Goal: Task Accomplishment & Management: Use online tool/utility

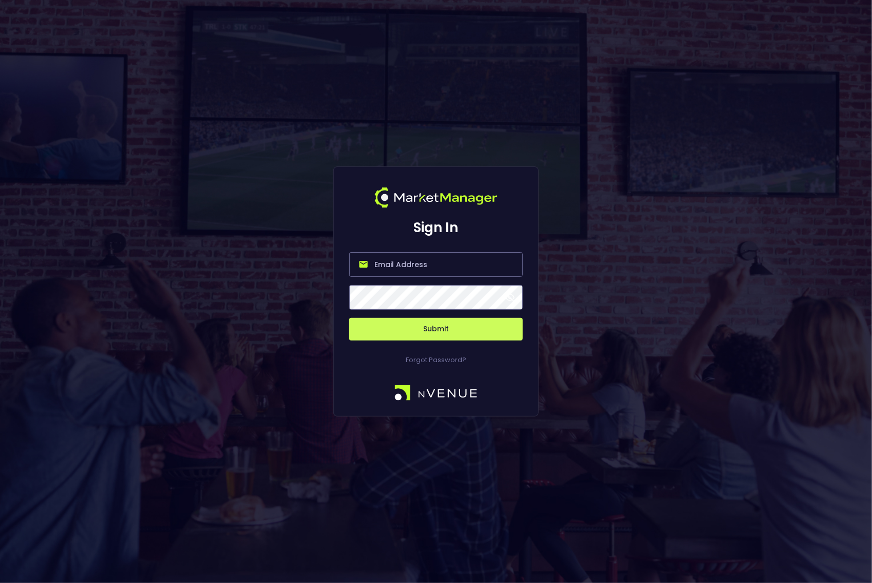
click at [406, 267] on input "email" at bounding box center [436, 264] width 174 height 25
type input "[EMAIL_ADDRESS][DOMAIN_NAME]"
drag, startPoint x: 415, startPoint y: 331, endPoint x: 426, endPoint y: 331, distance: 10.8
click at [416, 331] on button "Submit" at bounding box center [436, 329] width 174 height 23
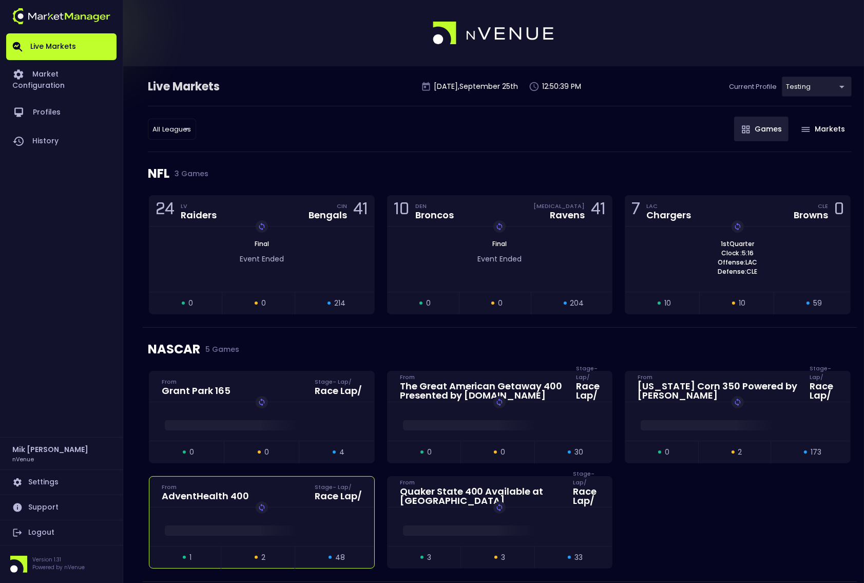
click at [280, 504] on div "AdventHealth 400 From Stage - Lap / Race Lap /" at bounding box center [261, 492] width 225 height 31
